Goal: Task Accomplishment & Management: Complete application form

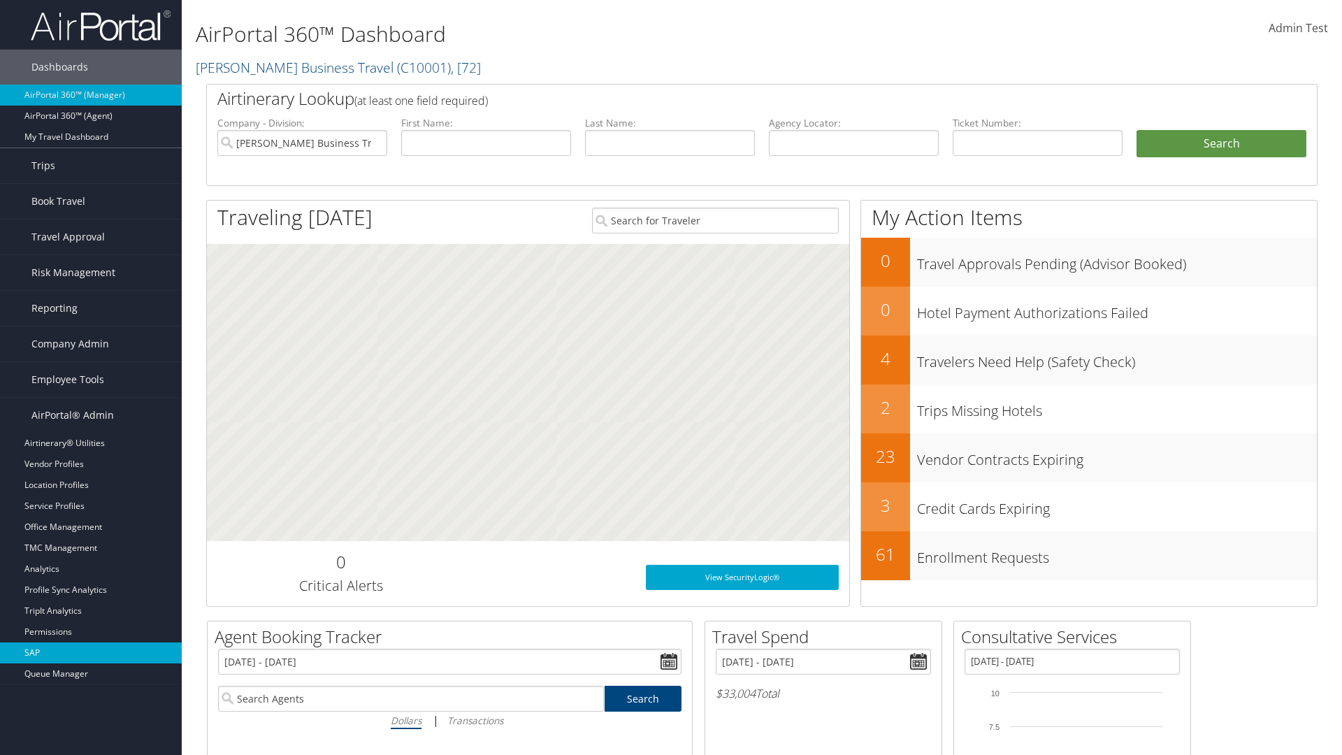
click at [91, 653] on link "SAP" at bounding box center [91, 652] width 182 height 21
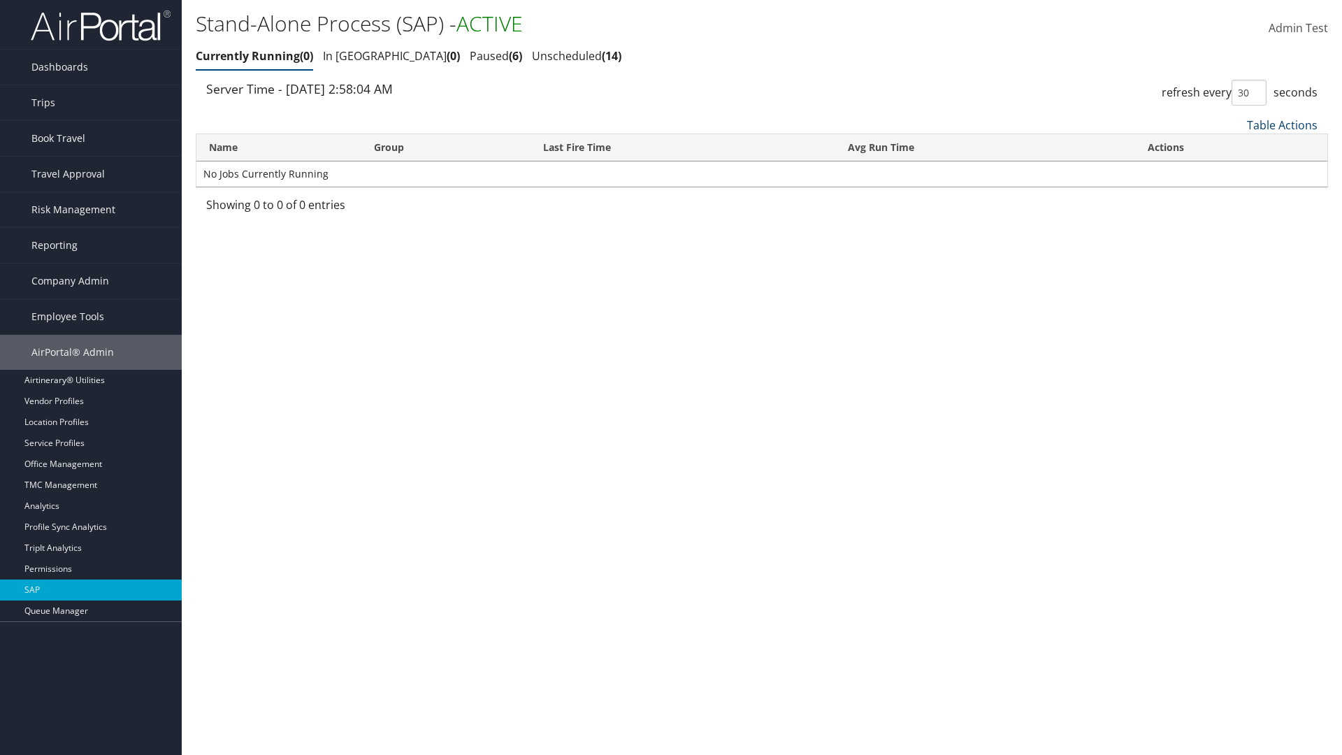
click at [1282, 124] on link "Table Actions" at bounding box center [1282, 124] width 71 height 15
click at [1235, 170] on link "New Record" at bounding box center [1235, 171] width 184 height 24
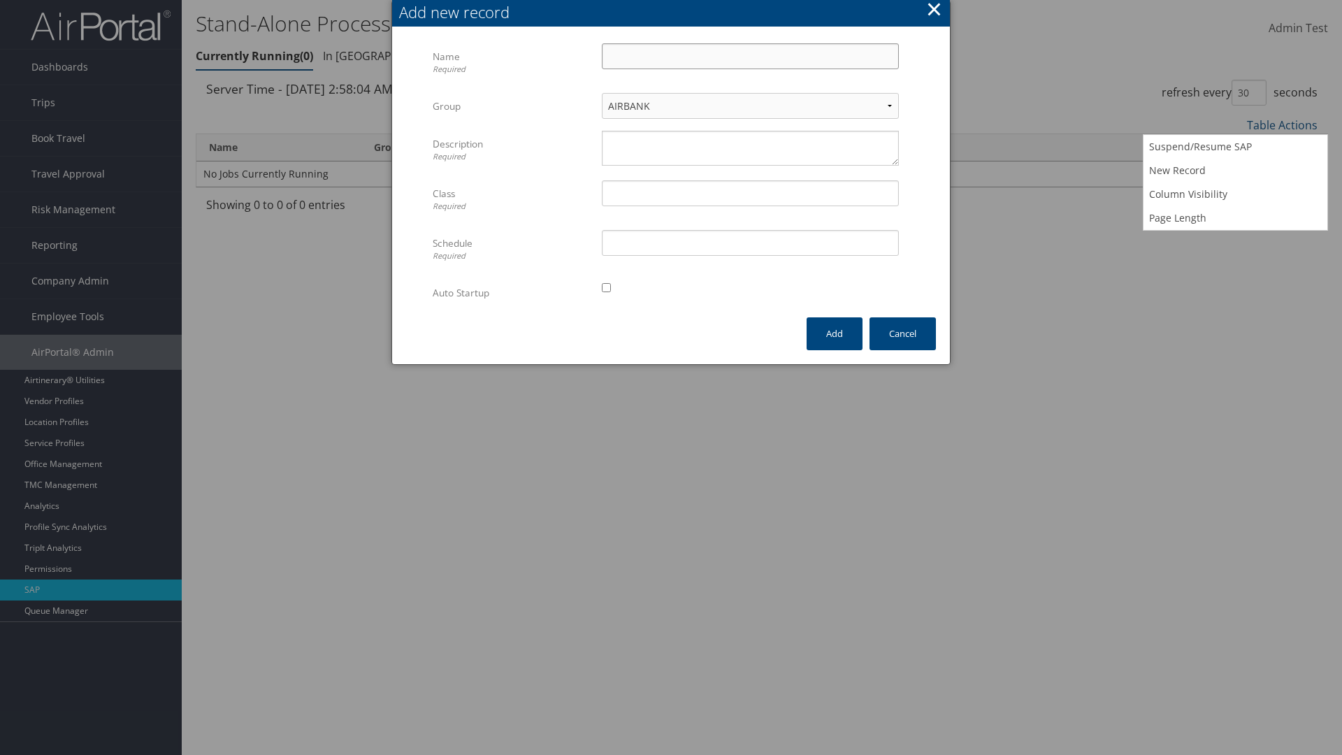
click at [750, 56] on input "Name Required" at bounding box center [750, 56] width 297 height 26
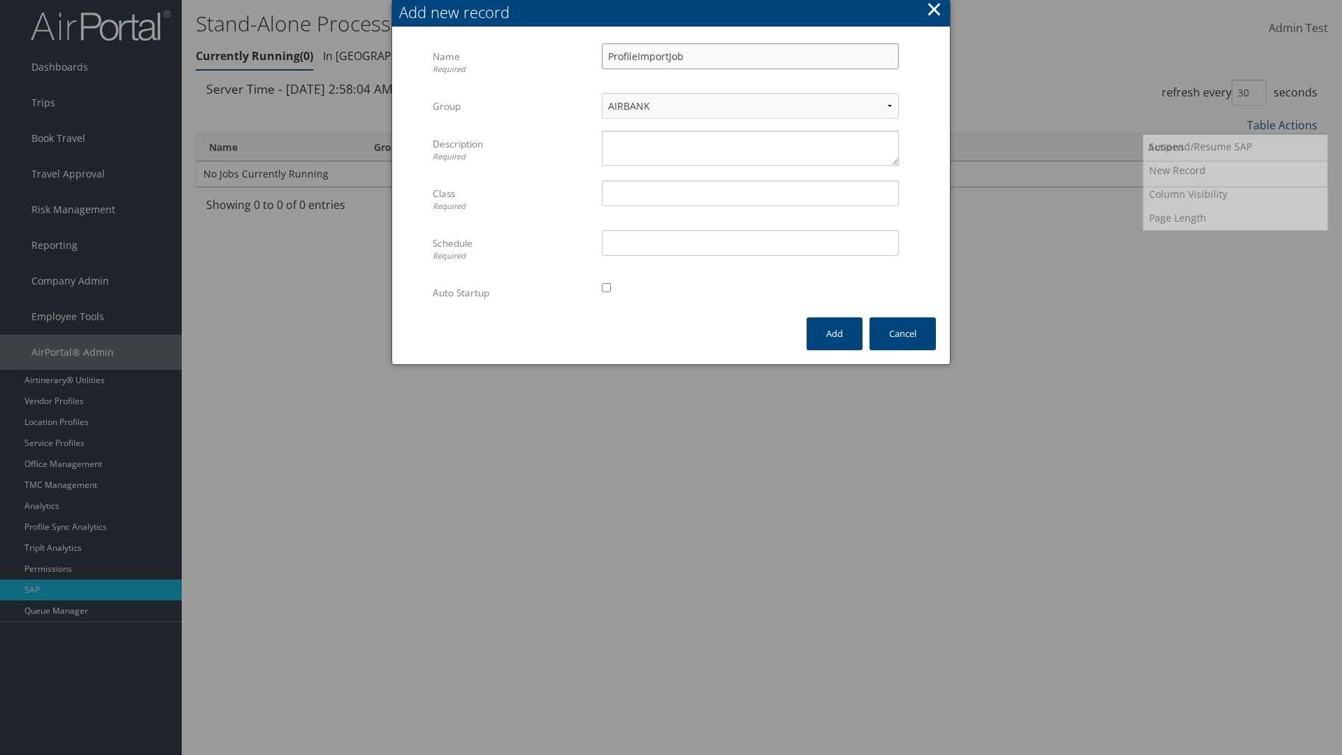
type input "ProfileImportJob"
click at [750, 148] on textarea "Description Required" at bounding box center [750, 148] width 297 height 35
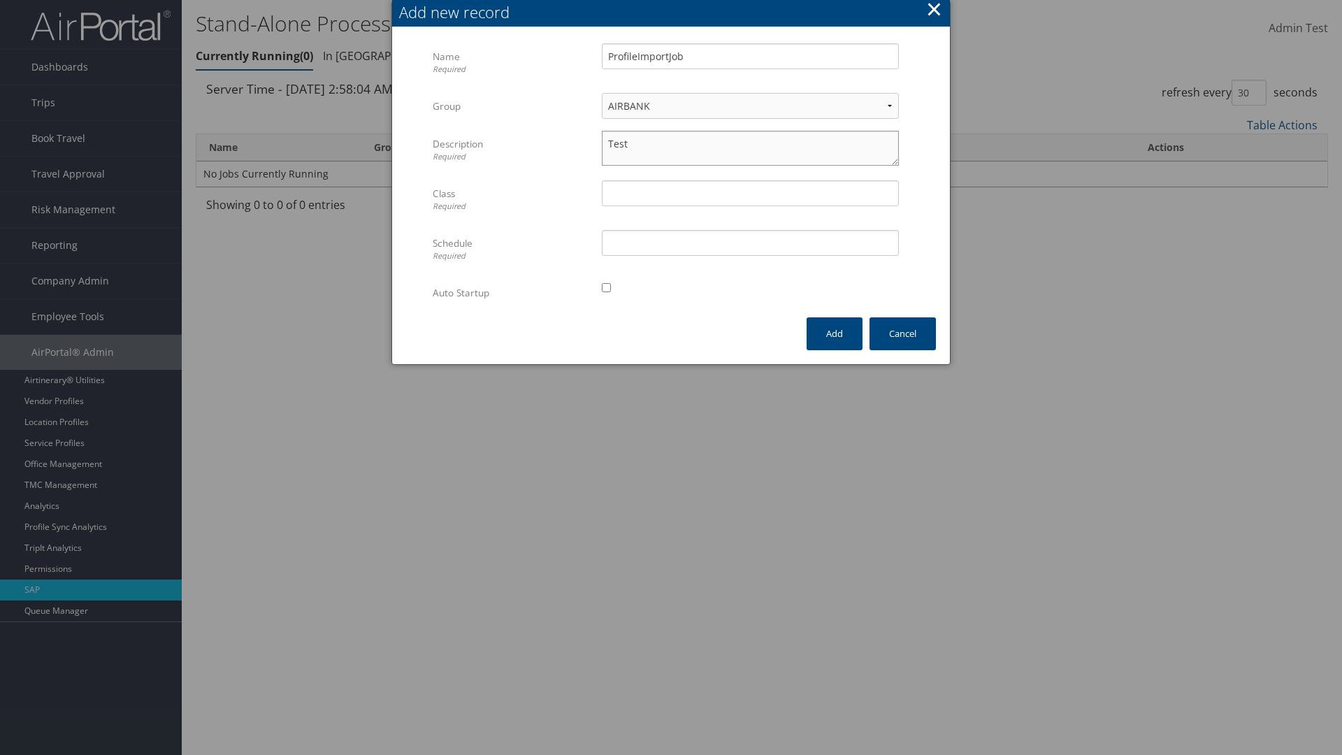
type textarea "Test"
click at [750, 193] on input "Class Required" at bounding box center [750, 193] width 297 height 26
type input "Test"
click at [750, 243] on input "Schedule Required" at bounding box center [750, 243] width 297 height 26
type input "Test"
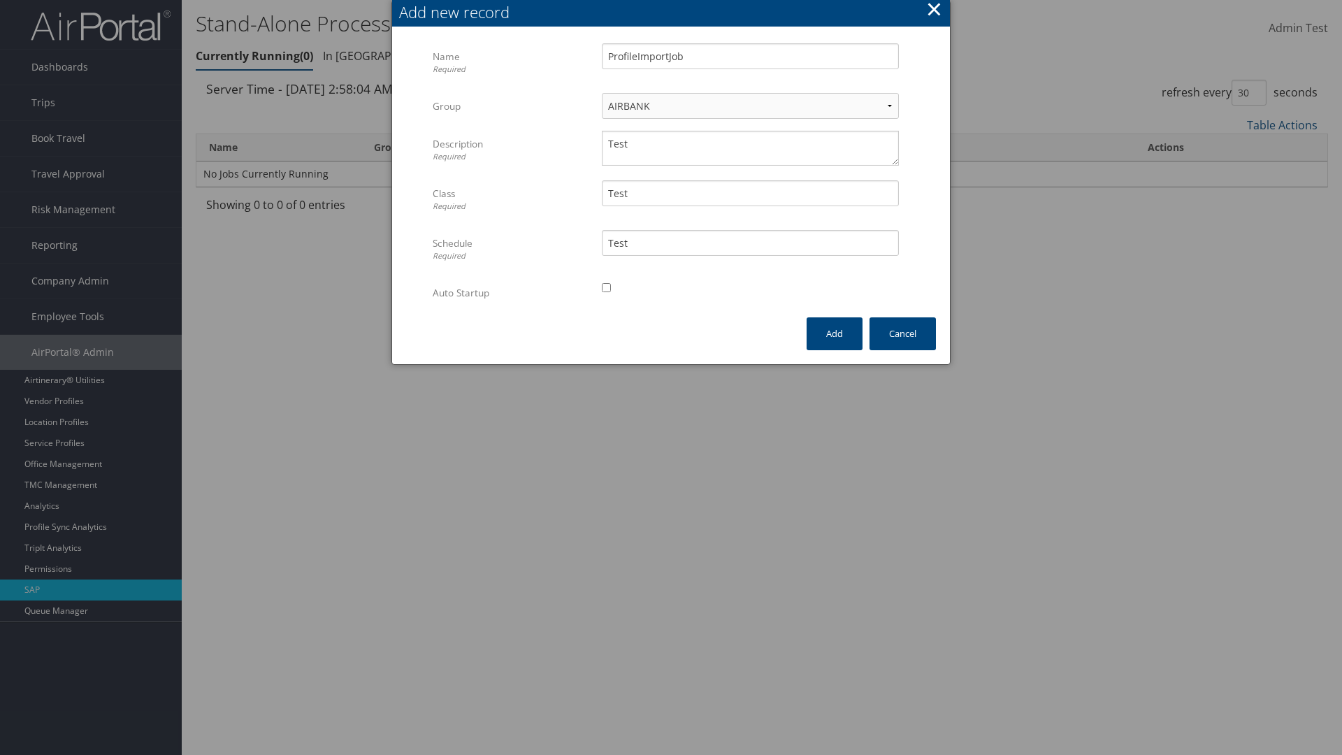
click at [606, 287] on input "checkbox" at bounding box center [606, 287] width 9 height 9
checkbox input "true"
click at [835, 333] on button "Add" at bounding box center [835, 333] width 56 height 33
